Goal: Task Accomplishment & Management: Use online tool/utility

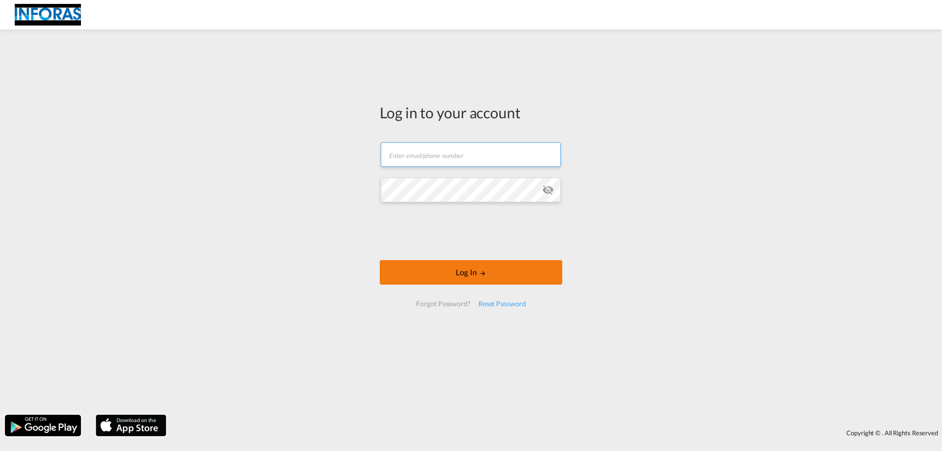
type input "[PERSON_NAME][EMAIL_ADDRESS][PERSON_NAME][PERSON_NAME][DOMAIN_NAME]"
click at [444, 273] on button "Log In" at bounding box center [471, 272] width 182 height 25
